Goal: Navigation & Orientation: Find specific page/section

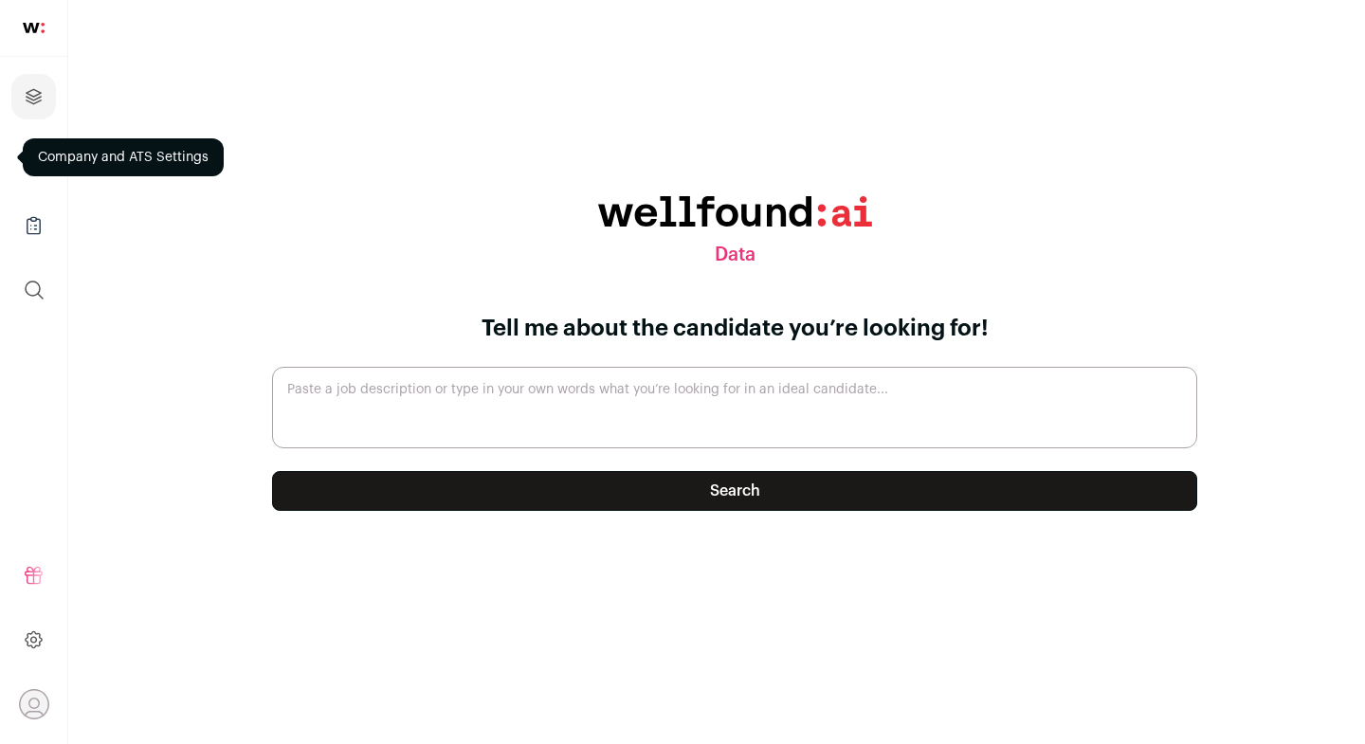
click at [46, 27] on link at bounding box center [33, 28] width 67 height 57
